Goal: Navigation & Orientation: Find specific page/section

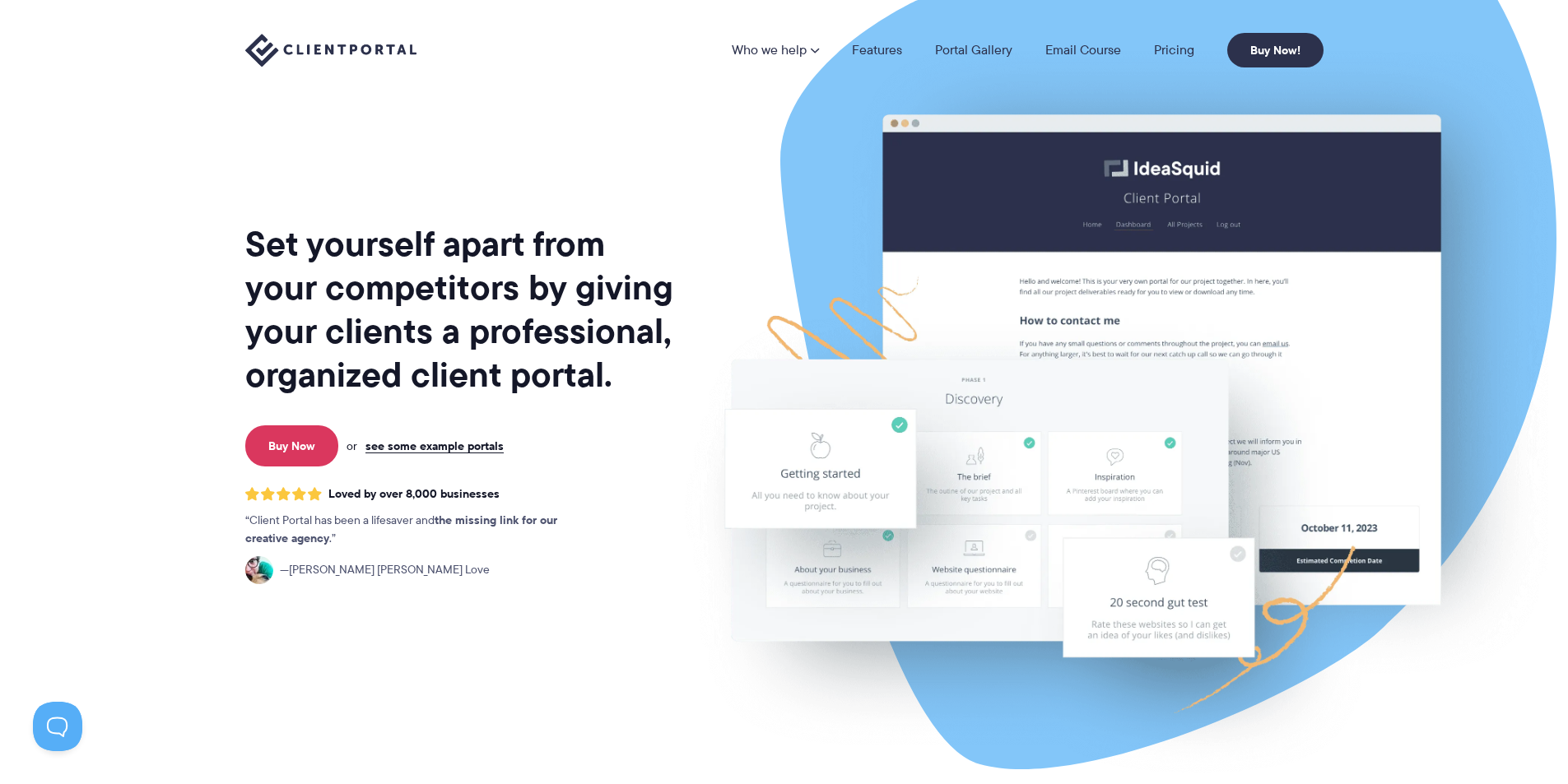
click at [883, 62] on nav "Who we help Who we help View pricing Agencies See how Client Portal can help gi…" at bounding box center [1027, 50] width 592 height 34
click at [881, 46] on link "Features" at bounding box center [877, 49] width 50 height 13
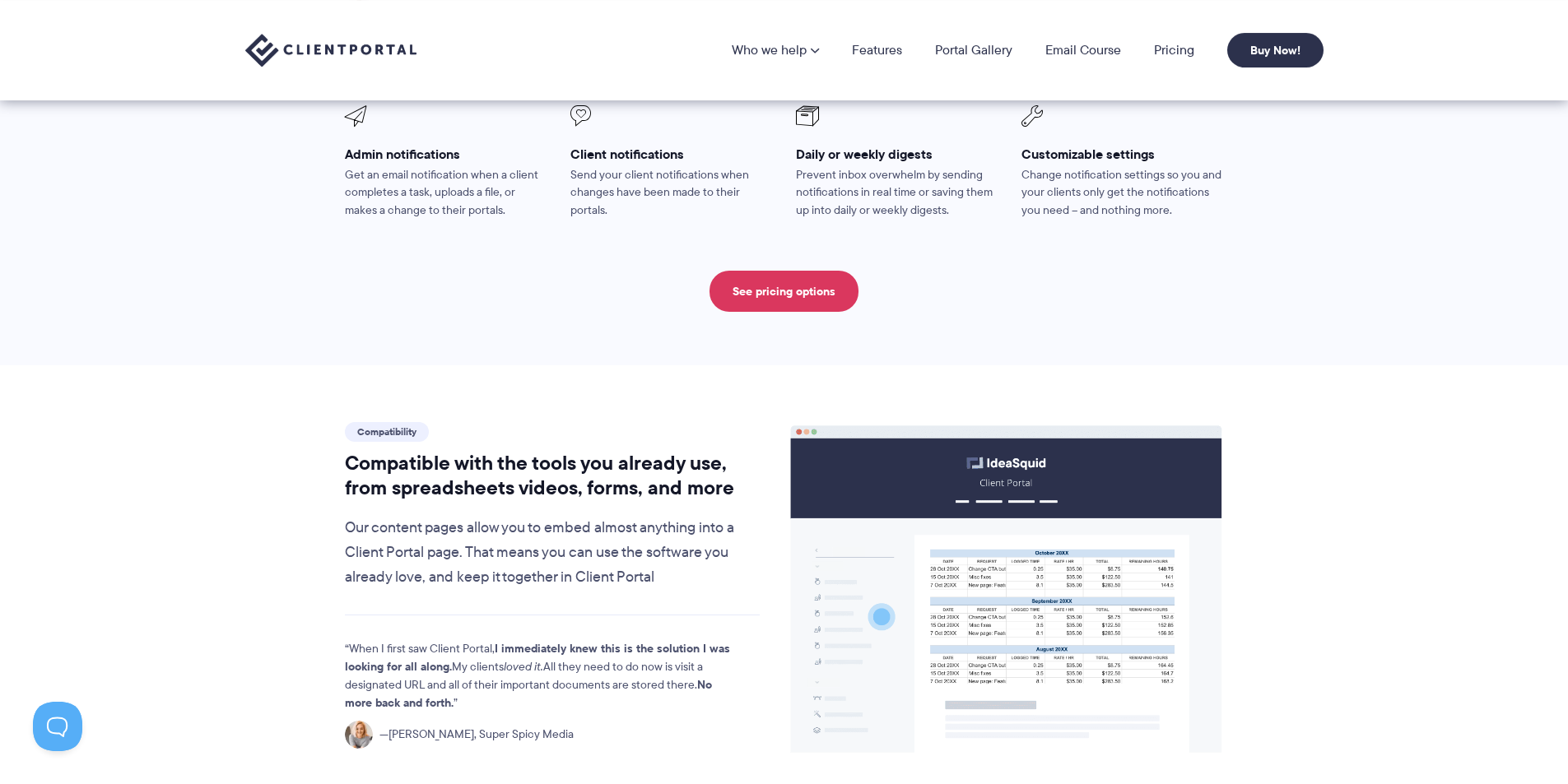
scroll to position [1399, 0]
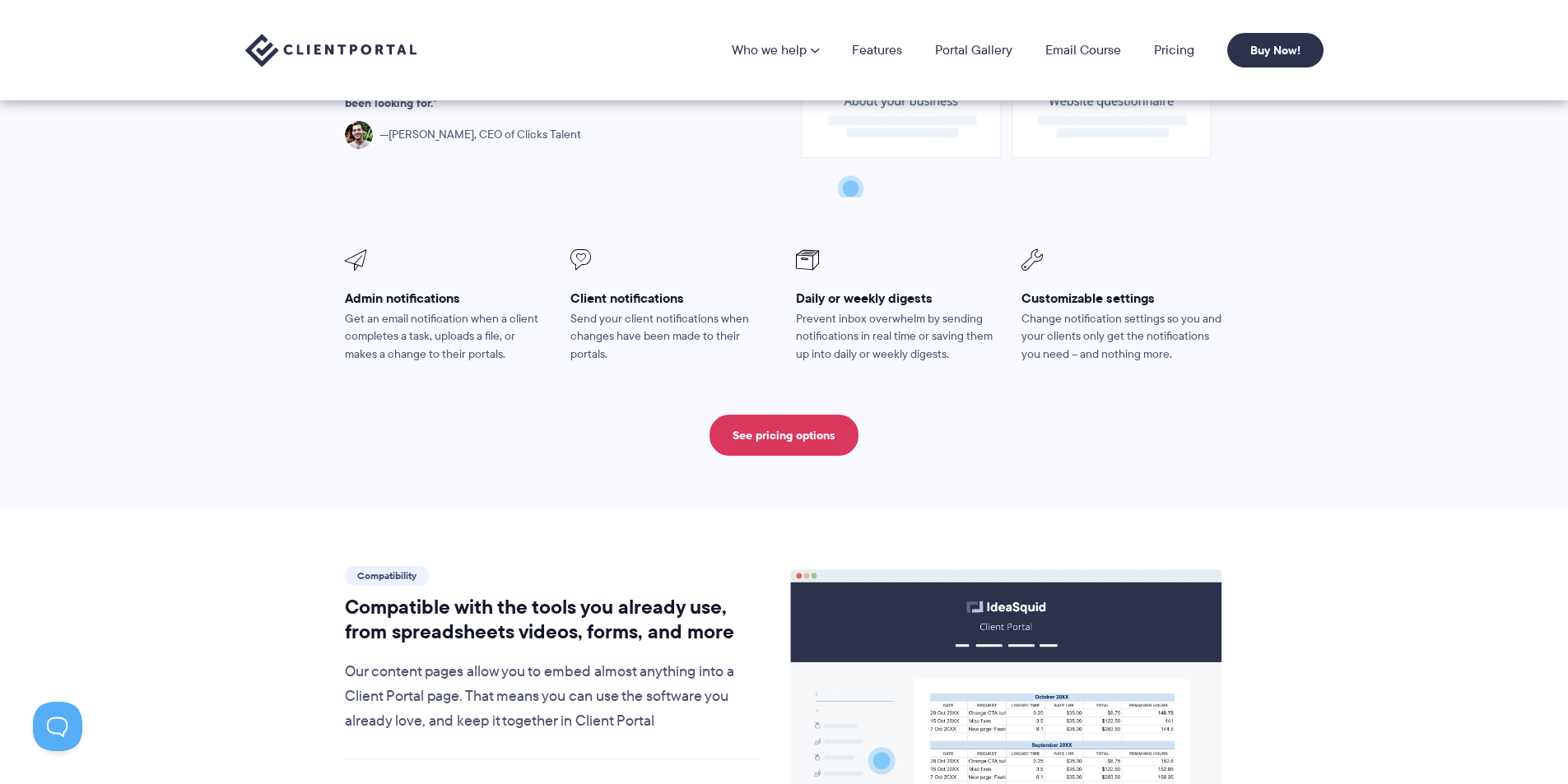
click at [371, 43] on img at bounding box center [331, 50] width 171 height 33
